Goal: Information Seeking & Learning: Learn about a topic

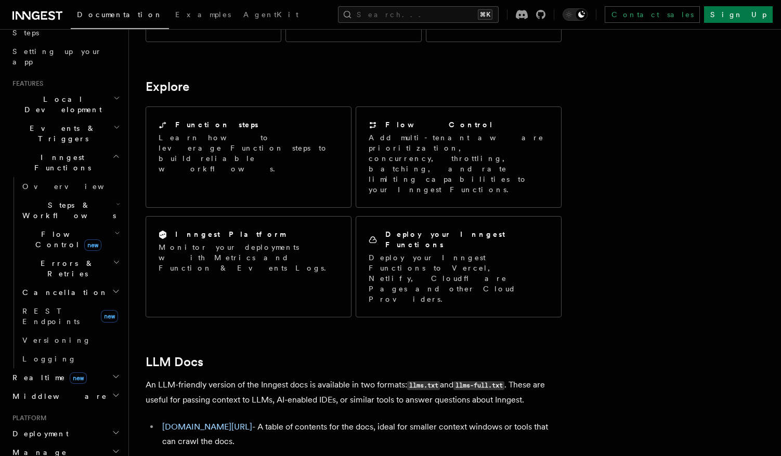
scroll to position [187, 0]
click at [107, 422] on h2 "Deployment" at bounding box center [65, 431] width 114 height 19
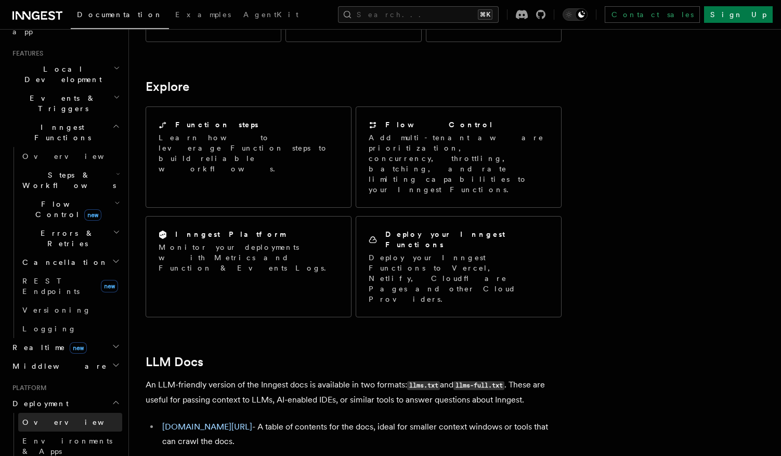
click at [59, 413] on link "Overview" at bounding box center [70, 422] width 104 height 19
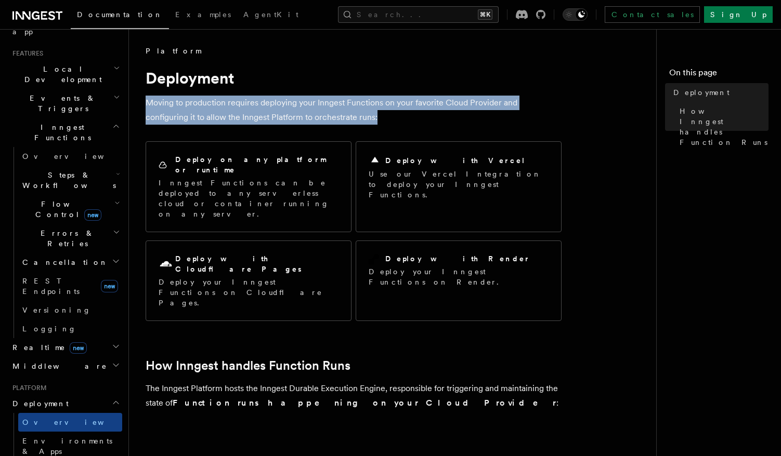
drag, startPoint x: 360, startPoint y: 112, endPoint x: 194, endPoint y: 96, distance: 166.6
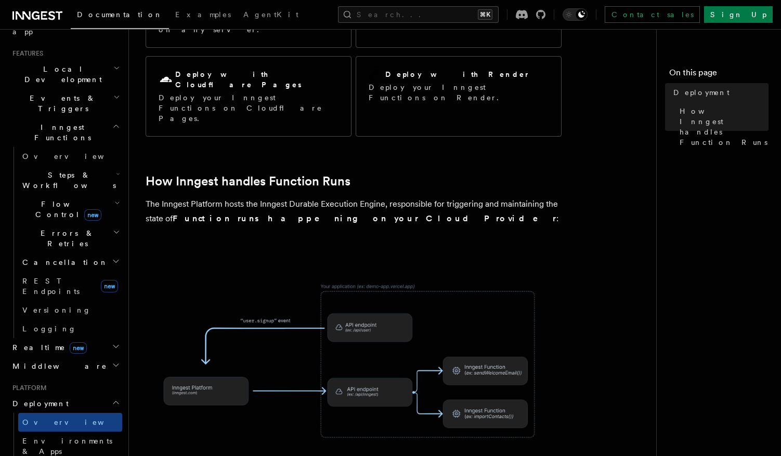
scroll to position [242, 0]
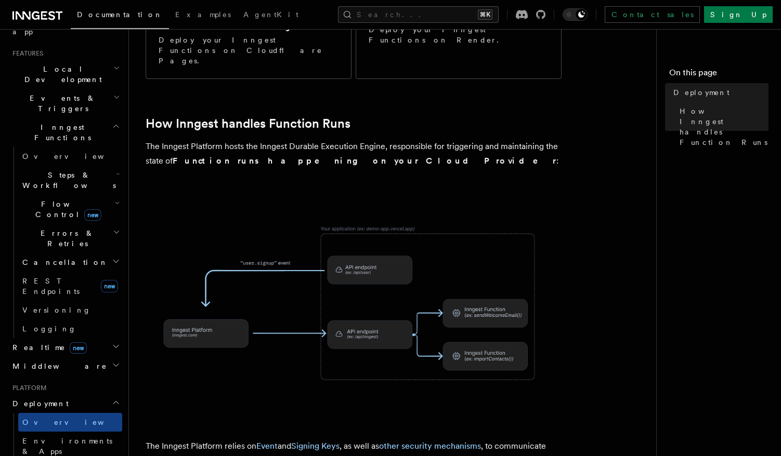
click at [576, 195] on span at bounding box center [397, 303] width 502 height 217
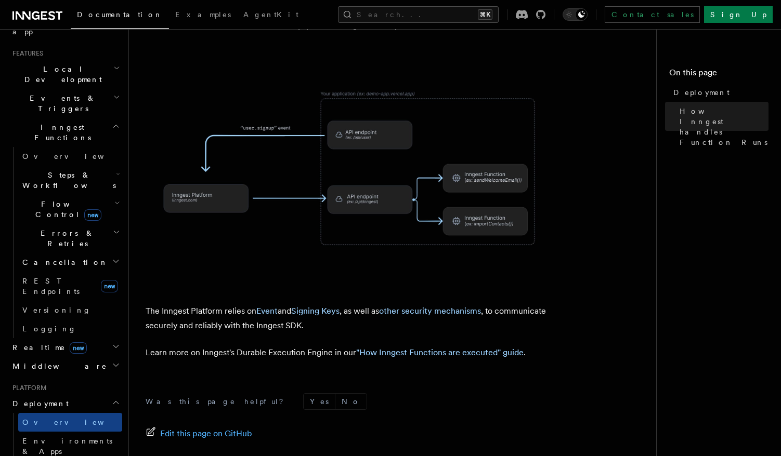
scroll to position [430, 0]
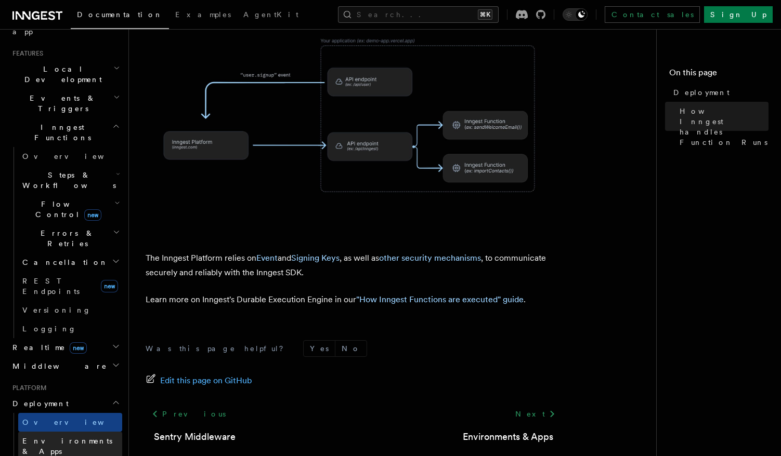
click at [79, 437] on span "Environments & Apps" at bounding box center [67, 446] width 90 height 19
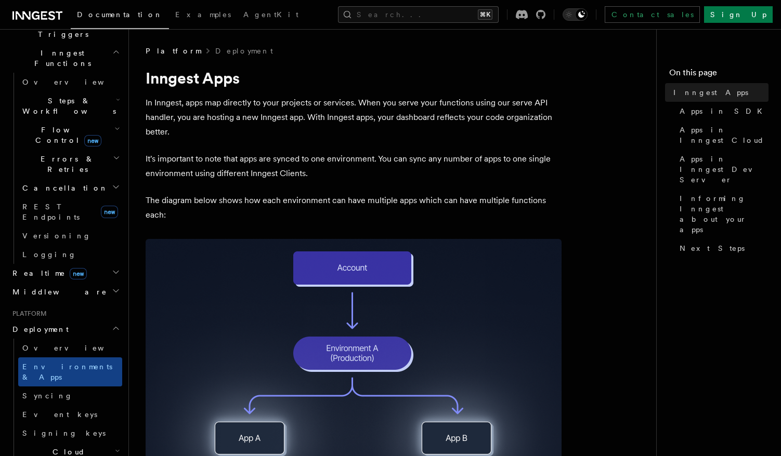
scroll to position [292, 0]
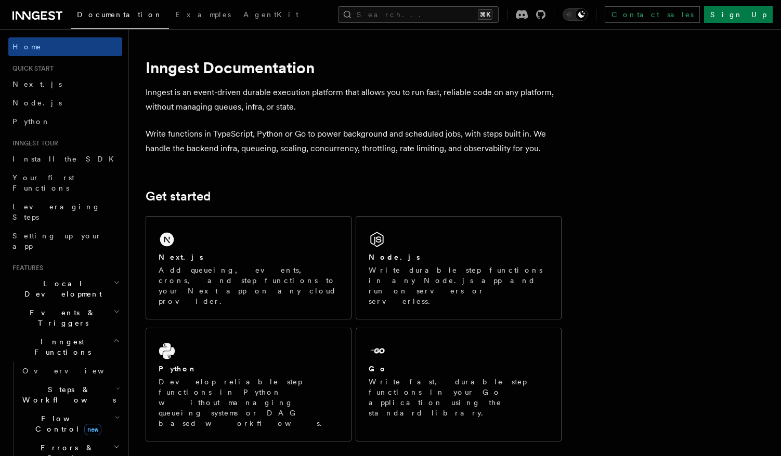
click at [52, 16] on icon at bounding box center [51, 15] width 7 height 9
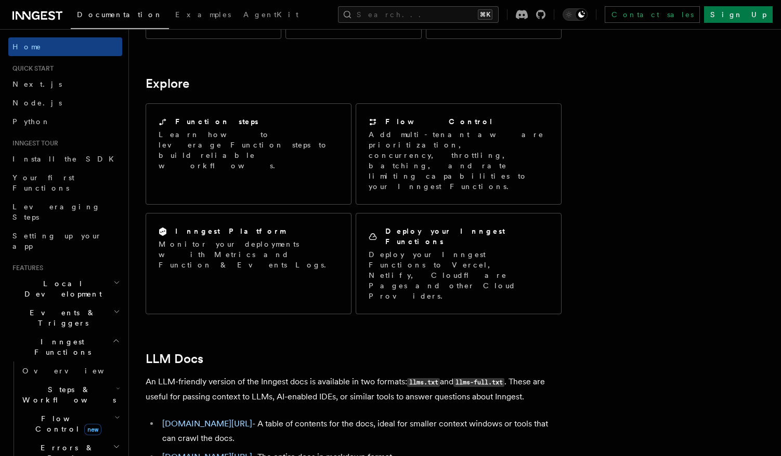
scroll to position [794, 0]
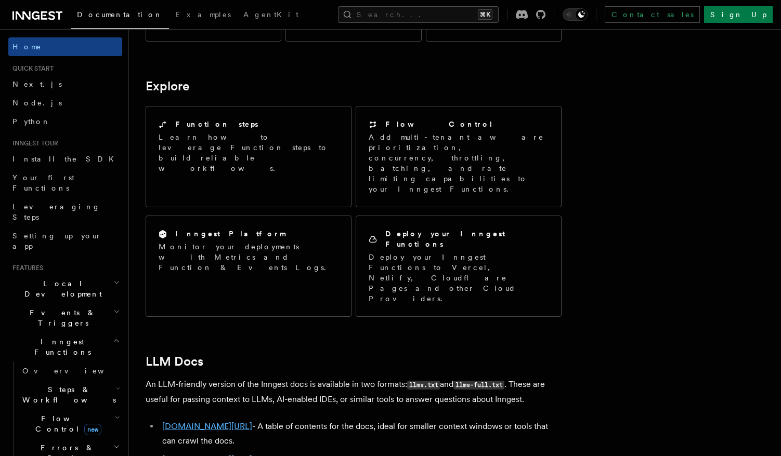
click at [228, 421] on link "[DOMAIN_NAME][URL]" at bounding box center [207, 426] width 90 height 10
